Goal: Task Accomplishment & Management: Complete application form

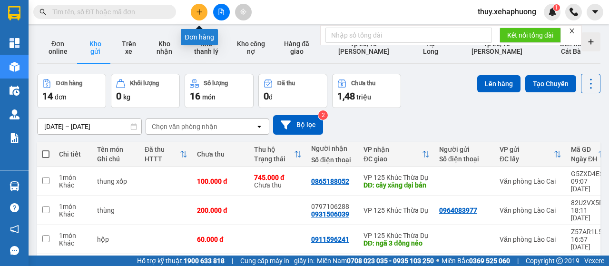
click at [197, 11] on icon "plus" at bounding box center [199, 12] width 7 height 7
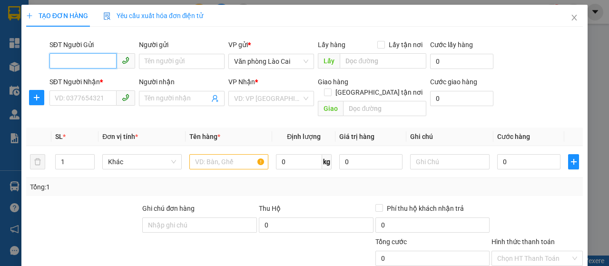
click at [83, 57] on input "SĐT Người Gửi" at bounding box center [83, 60] width 67 height 15
click at [82, 59] on input "SĐT Người Gửi" at bounding box center [83, 60] width 67 height 15
type input "0943469599"
click at [103, 78] on div "0943469599" at bounding box center [91, 80] width 73 height 10
type input "0379228976"
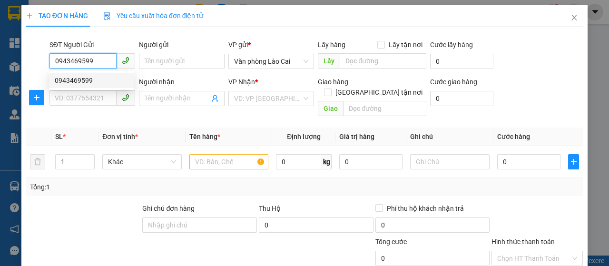
type input "bx vĩnh niệm"
type input "100.000"
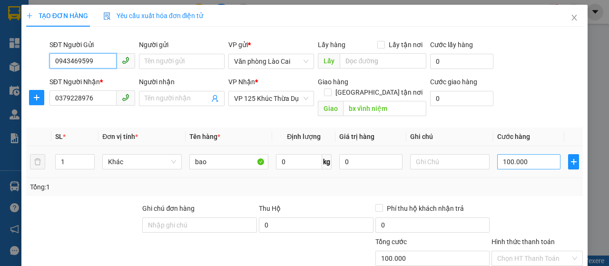
type input "0943469599"
click at [528, 154] on input "100.000" at bounding box center [529, 161] width 63 height 15
type input "0"
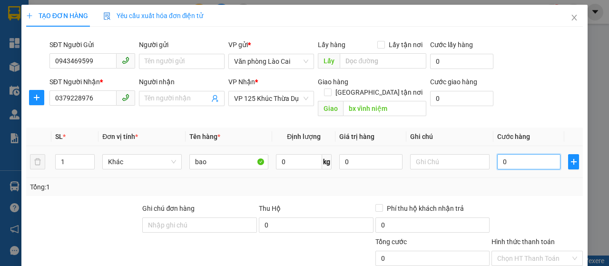
click at [499, 154] on input "0" at bounding box center [529, 161] width 63 height 15
type input "20"
type input "200"
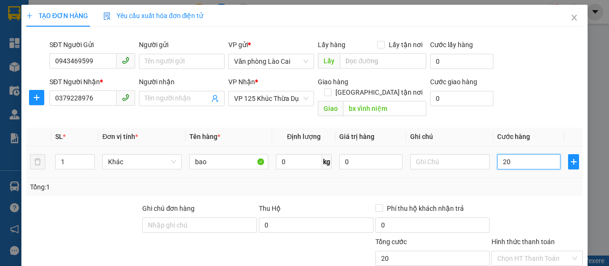
type input "200"
type input "2.000"
type input "20.000"
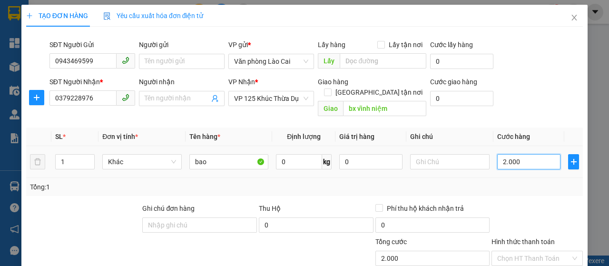
type input "20.000"
type input "200.000"
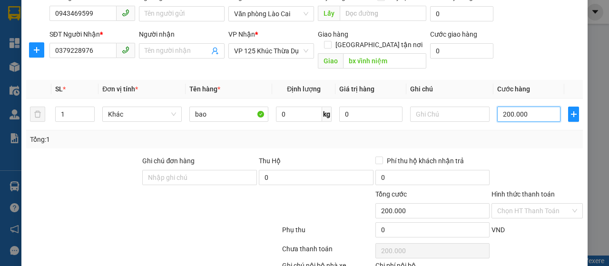
scroll to position [101, 0]
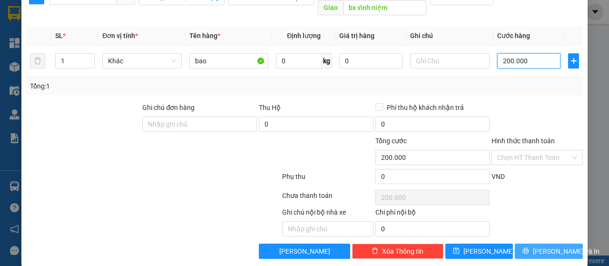
type input "200.000"
click at [548, 246] on span "[PERSON_NAME] và In" at bounding box center [566, 251] width 67 height 10
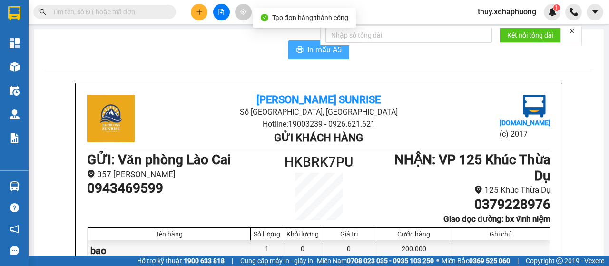
click at [311, 55] on span "In mẫu A5" at bounding box center [325, 50] width 34 height 12
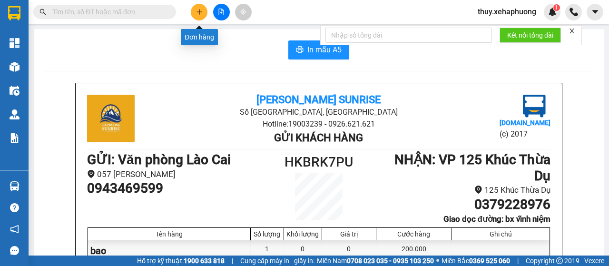
click at [202, 7] on button at bounding box center [199, 12] width 17 height 17
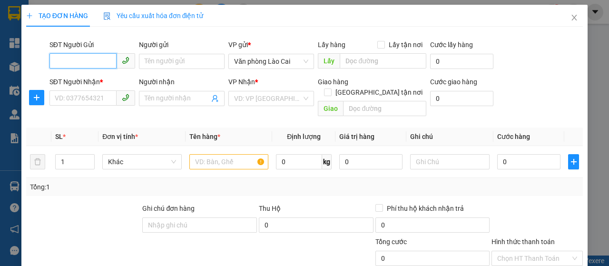
click at [75, 61] on input "SĐT Người Gửi" at bounding box center [83, 60] width 67 height 15
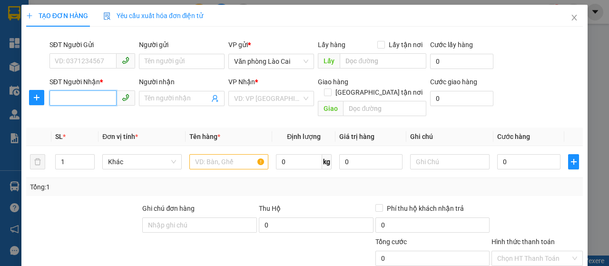
click at [63, 98] on input "SĐT Người Nhận *" at bounding box center [83, 97] width 67 height 15
type input "0931506039"
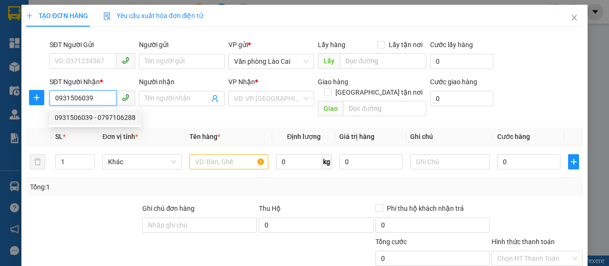
click at [95, 117] on div "0931506039 - 0797106288" at bounding box center [95, 117] width 81 height 10
type input "0797106288"
type input "200.000"
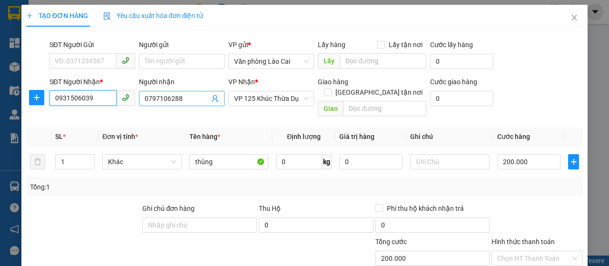
type input "0931506039"
drag, startPoint x: 143, startPoint y: 96, endPoint x: 178, endPoint y: 97, distance: 35.2
click at [178, 97] on input "0797106288" at bounding box center [177, 98] width 65 height 10
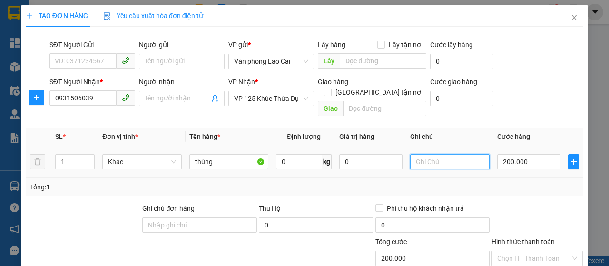
click at [410, 154] on input "text" at bounding box center [450, 161] width 80 height 15
paste input "0797106288"
click at [452, 154] on input "0797106288" at bounding box center [450, 161] width 80 height 15
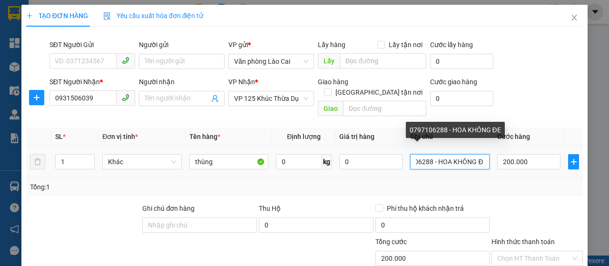
scroll to position [0, 24]
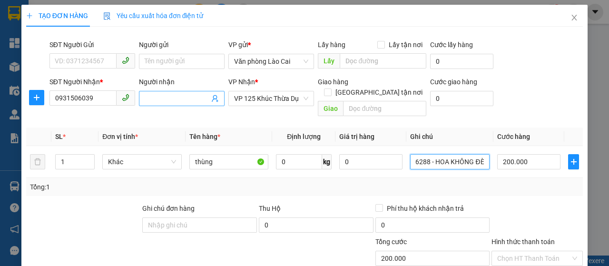
type input "0797106288 - HOA KHÔNG ĐÈ"
click at [157, 98] on input "Người nhận" at bounding box center [177, 98] width 65 height 10
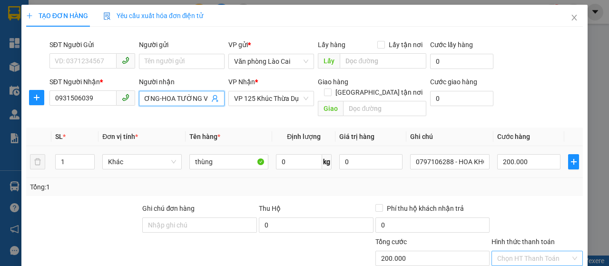
scroll to position [101, 0]
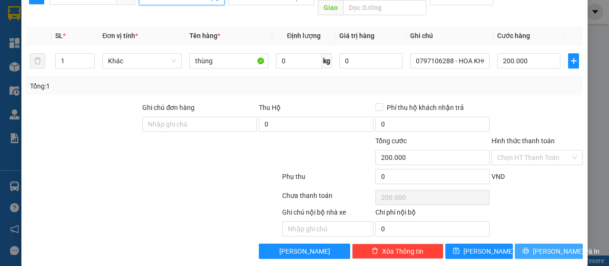
type input "CHỊ hƯƠNG-HOA TƯỜNG VI"
click at [535, 246] on span "[PERSON_NAME] và In" at bounding box center [566, 251] width 67 height 10
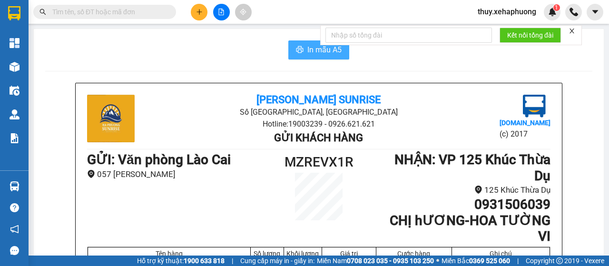
click at [308, 48] on span "In mẫu A5" at bounding box center [325, 50] width 34 height 12
click at [312, 51] on span "In mẫu A5" at bounding box center [325, 50] width 34 height 12
click at [200, 19] on button at bounding box center [199, 12] width 17 height 17
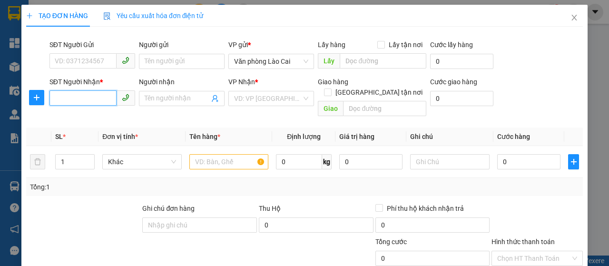
click at [88, 102] on input "SĐT Người Nhận *" at bounding box center [83, 97] width 67 height 15
type input "0968810604"
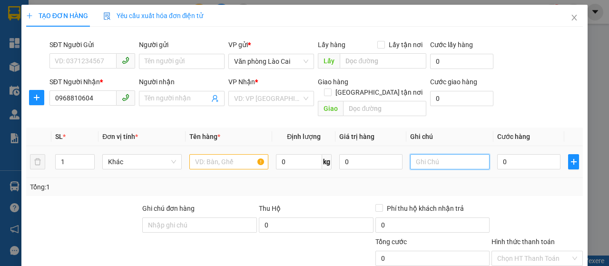
click at [441, 154] on input "text" at bounding box center [450, 161] width 80 height 15
type input "0"
click at [160, 100] on input "Người nhận" at bounding box center [177, 98] width 65 height 10
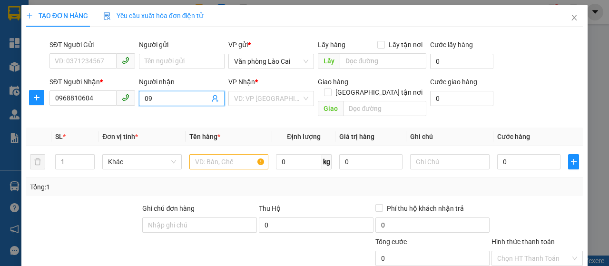
type input "0"
click at [303, 96] on div "VD: VP [GEOGRAPHIC_DATA]" at bounding box center [272, 98] width 86 height 15
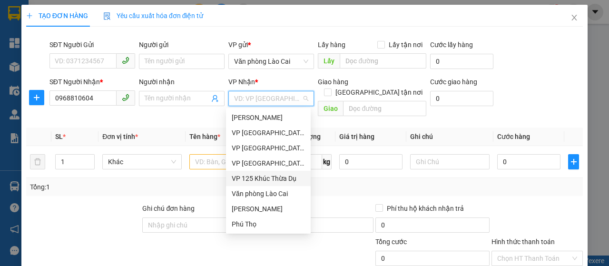
click at [260, 177] on div "VP 125 Khúc Thừa Dụ" at bounding box center [268, 178] width 73 height 10
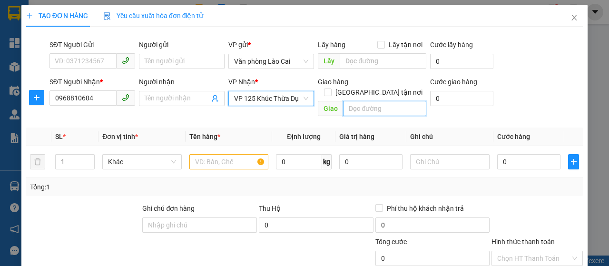
click at [354, 101] on input "text" at bounding box center [384, 108] width 83 height 15
type input "vĩnh niệm"
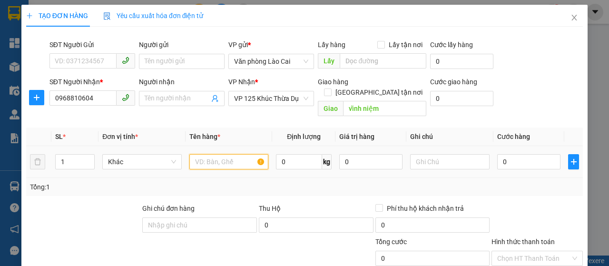
click at [207, 154] on input "text" at bounding box center [230, 161] width 80 height 15
type input "hộp điện thoại"
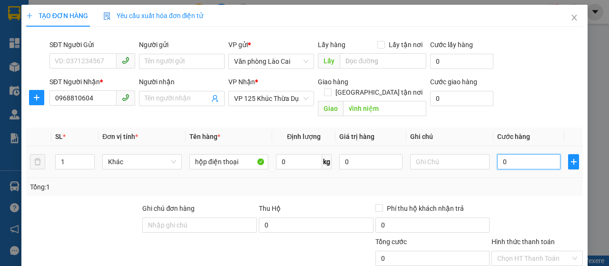
click at [498, 154] on input "0" at bounding box center [529, 161] width 63 height 15
type input "40"
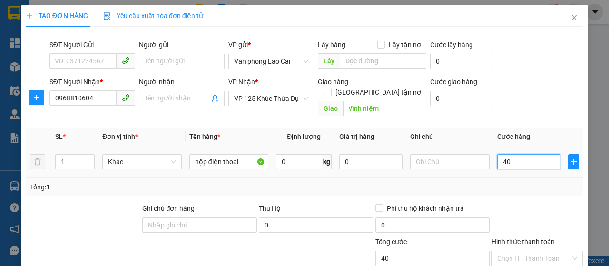
type input "400"
type input "40"
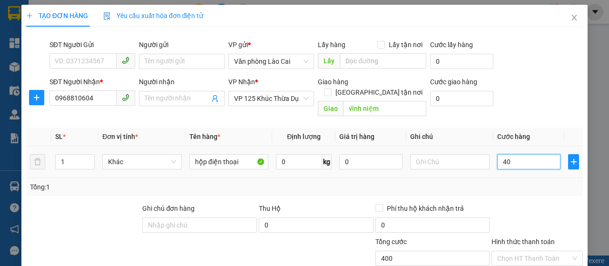
type input "40"
type input "0"
type input "10"
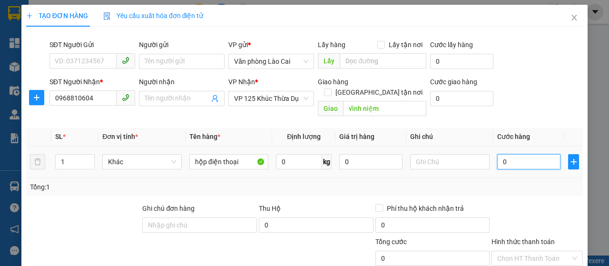
type input "10"
type input "100"
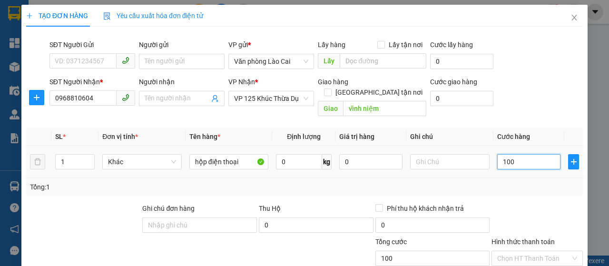
type input "1.000"
type input "10.000"
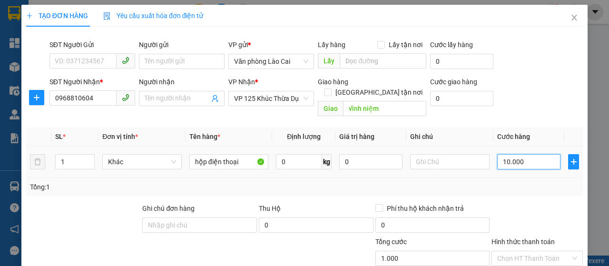
type input "10.000"
type input "100.000"
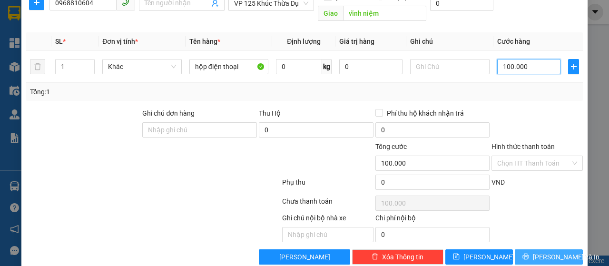
type input "100.000"
click at [554, 252] on span "[PERSON_NAME] và In" at bounding box center [566, 257] width 67 height 10
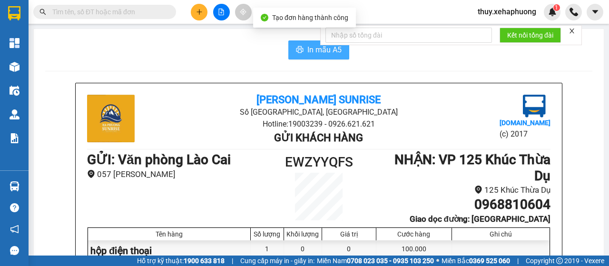
click at [310, 52] on span "In mẫu A5" at bounding box center [325, 50] width 34 height 12
